Goal: Task Accomplishment & Management: Complete application form

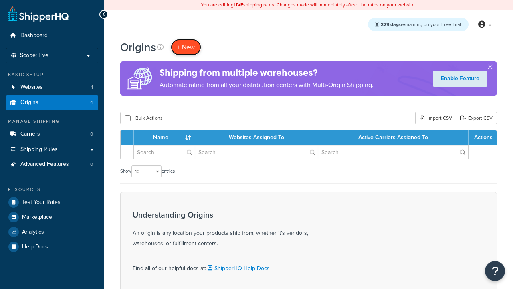
click at [186, 47] on span "+ New" at bounding box center [186, 47] width 18 height 9
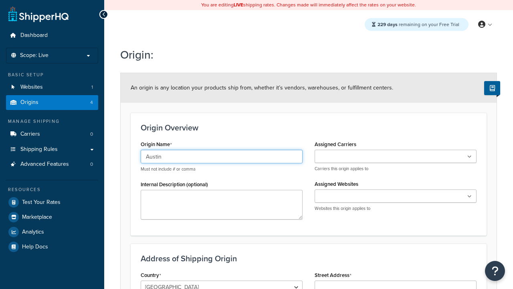
type input "Austin"
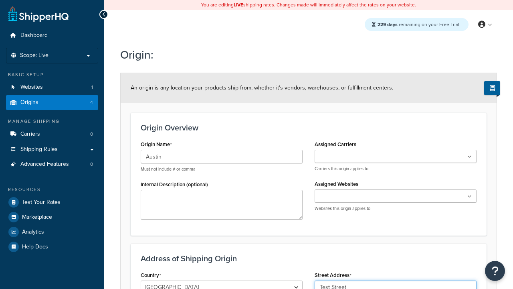
type input "Test Street"
type input "Austin"
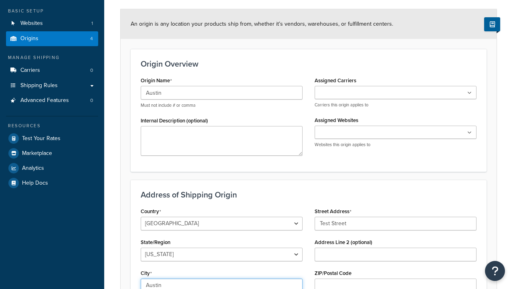
select select "43"
type input "Austin"
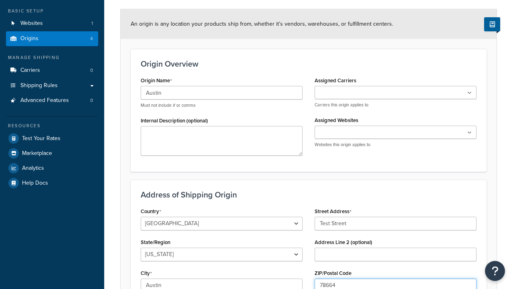
scroll to position [0, 0]
type input "78664"
